Goal: Check status: Check status

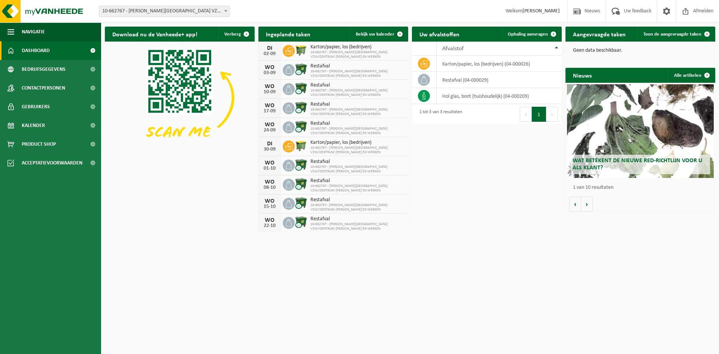
click at [476, 265] on html "Vestiging: 10-662767 - [PERSON_NAME][GEOGRAPHIC_DATA] VZW/CENTRUM [PERSON_NAME]…" at bounding box center [359, 177] width 719 height 354
click at [366, 34] on span "Bekijk uw kalender" at bounding box center [375, 34] width 39 height 5
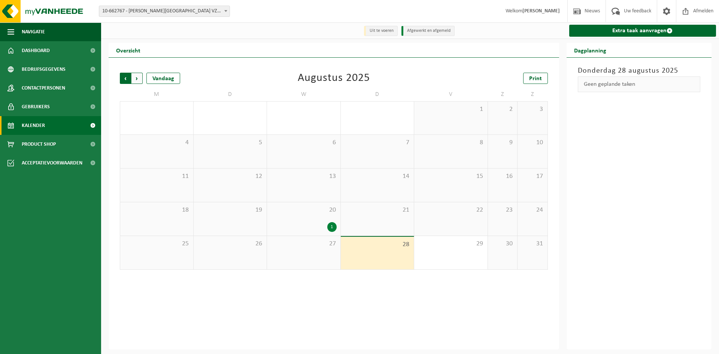
click at [138, 80] on span "Volgende" at bounding box center [136, 78] width 11 height 11
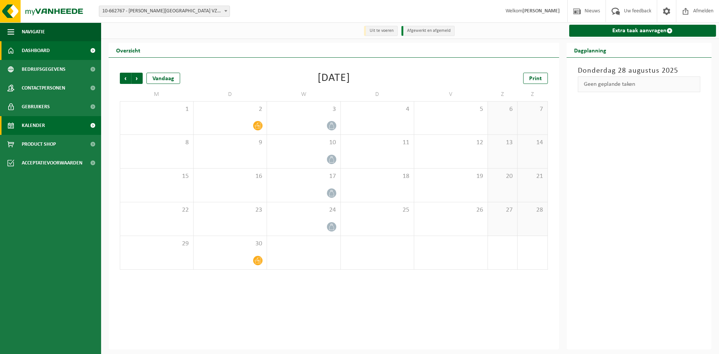
click at [45, 48] on span "Dashboard" at bounding box center [36, 50] width 28 height 19
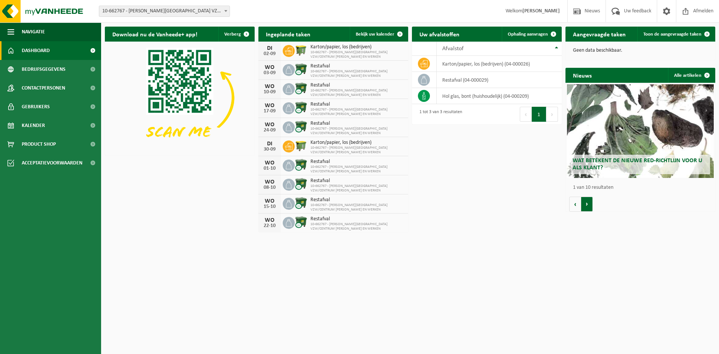
click at [588, 207] on button "Volgende" at bounding box center [587, 203] width 12 height 15
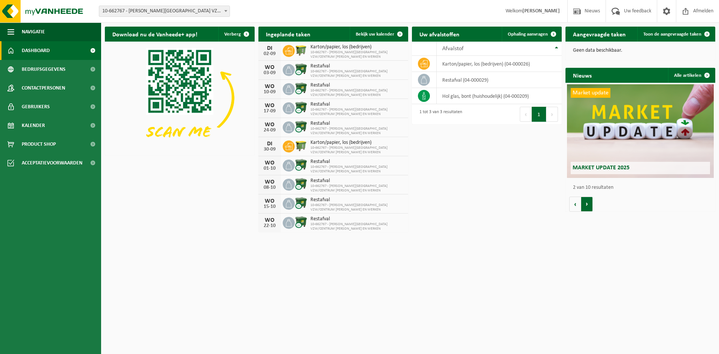
click at [588, 207] on button "Volgende" at bounding box center [587, 203] width 12 height 15
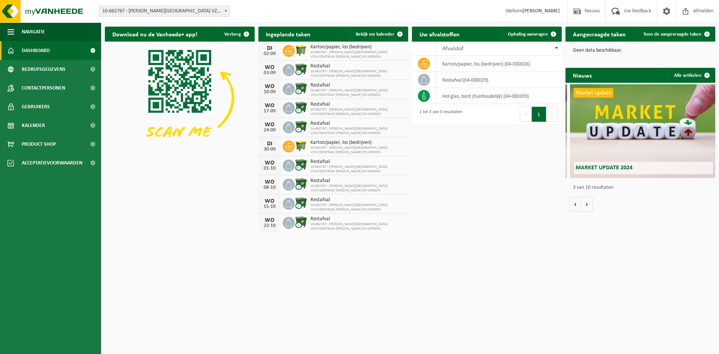
scroll to position [0, 299]
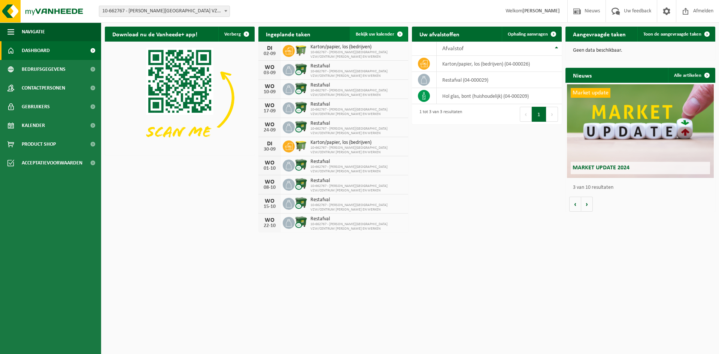
click at [399, 33] on span at bounding box center [399, 34] width 15 height 15
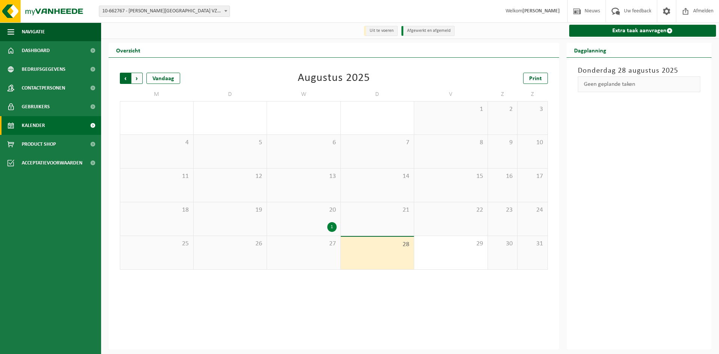
click at [136, 78] on span "Volgende" at bounding box center [136, 78] width 11 height 11
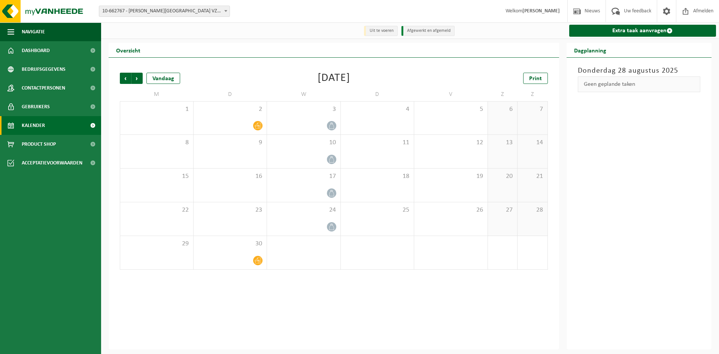
click at [136, 78] on span "Volgende" at bounding box center [136, 78] width 11 height 11
